Goal: Navigation & Orientation: Go to known website

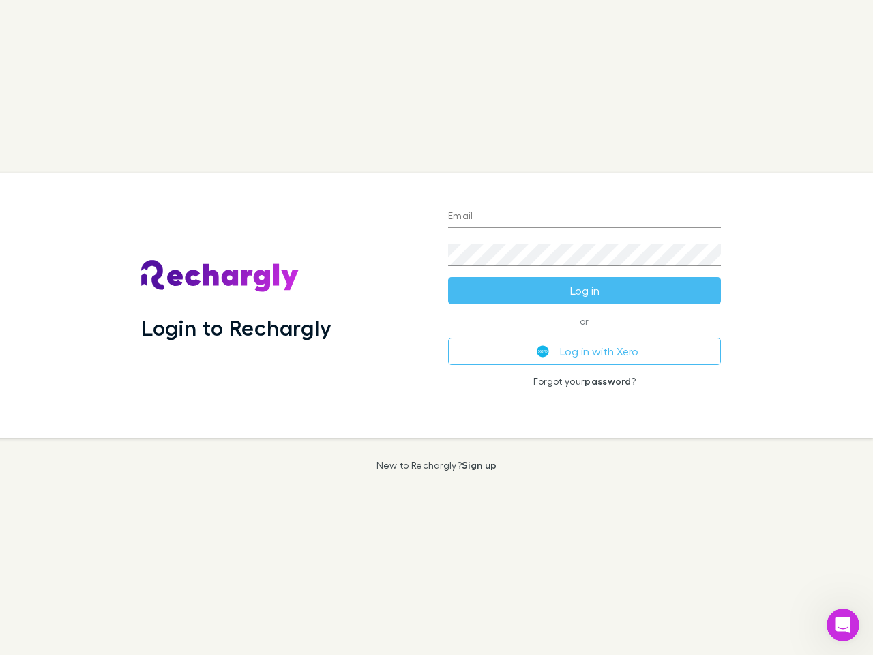
click at [436, 327] on div "Login to Rechargly" at bounding box center [283, 305] width 307 height 265
click at [584, 217] on input "Email" at bounding box center [584, 217] width 273 height 22
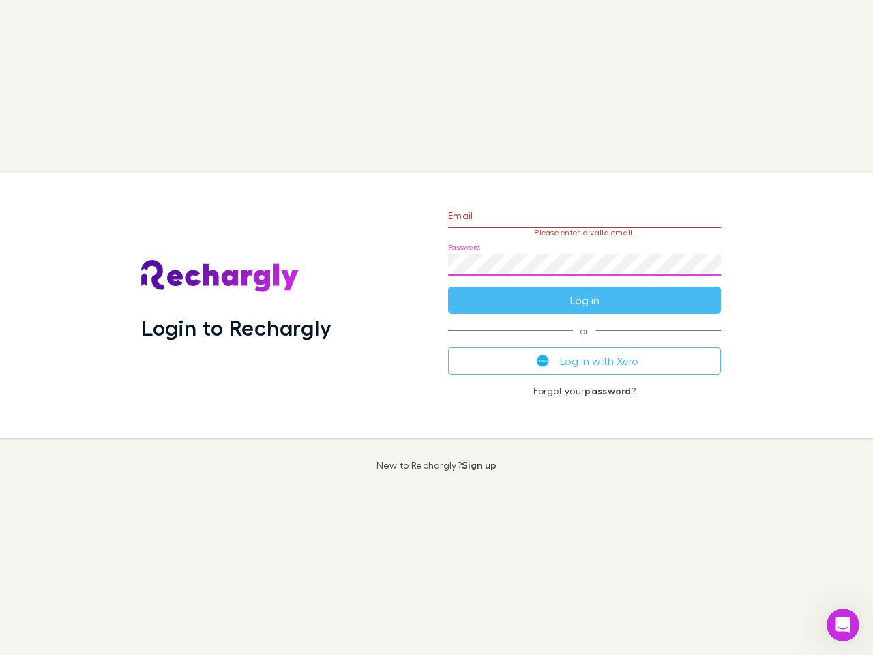
click at [584, 290] on form "Email Please enter a valid email. Password Log in" at bounding box center [584, 254] width 273 height 119
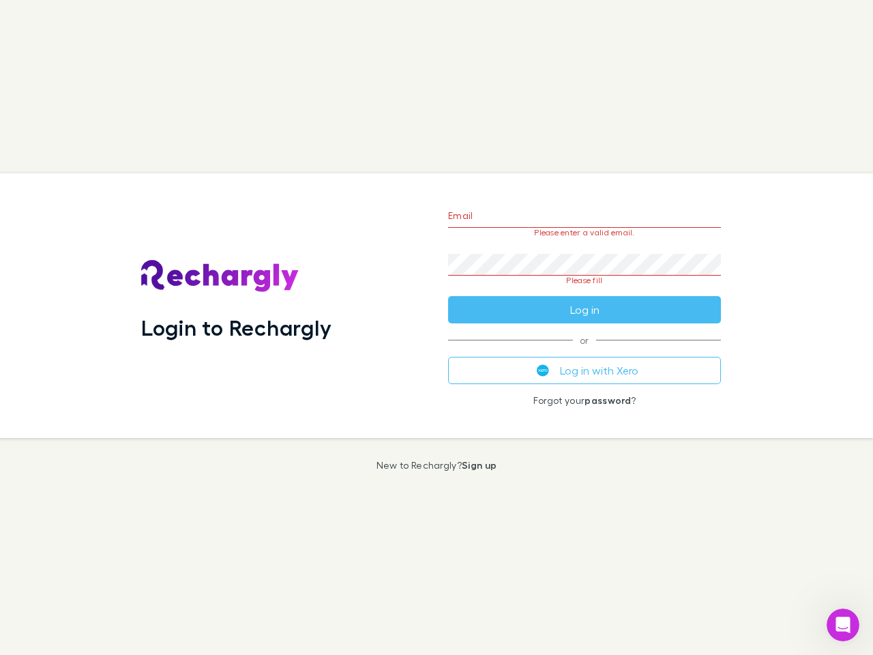
click at [584, 351] on div "Email Please enter a valid email. Password Please fill Log in or Log in with Xe…" at bounding box center [584, 305] width 295 height 265
click at [843, 625] on icon "Open Intercom Messenger" at bounding box center [843, 625] width 23 height 23
